Goal: Transaction & Acquisition: Purchase product/service

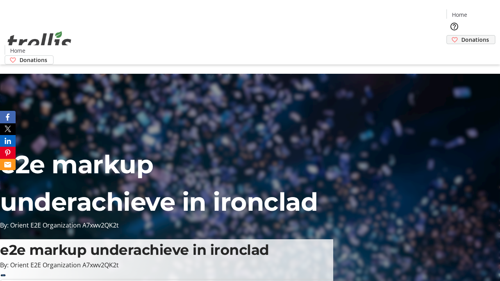
click at [461, 36] on span "Donations" at bounding box center [475, 40] width 28 height 8
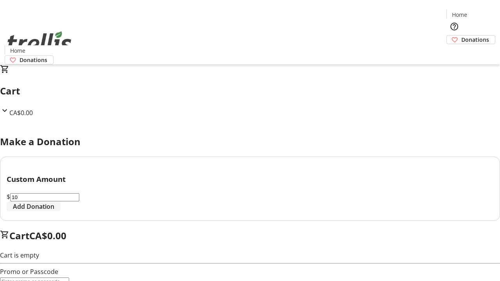
click at [54, 211] on span "Add Donation" at bounding box center [33, 206] width 41 height 9
select select "CA"
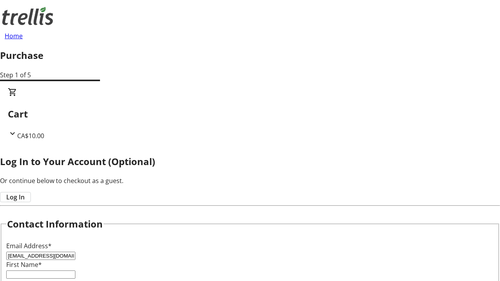
type input "[EMAIL_ADDRESS][DOMAIN_NAME]"
type input "Eda"
type input "[PERSON_NAME]"
type input "[STREET_ADDRESS][PERSON_NAME]"
type input "Kelowna"
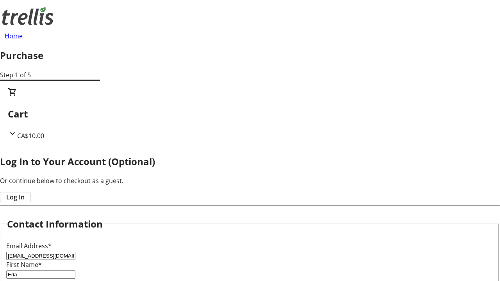
select select "BC"
type input "Kelowna"
type input "V1Y 0C2"
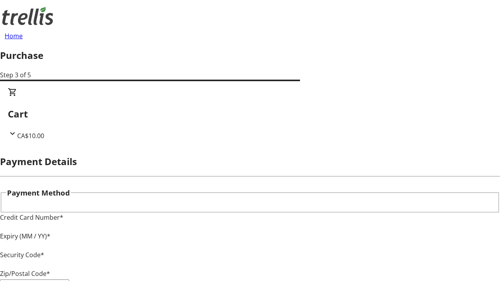
type input "V1Y 0C2"
